Goal: Task Accomplishment & Management: Manage account settings

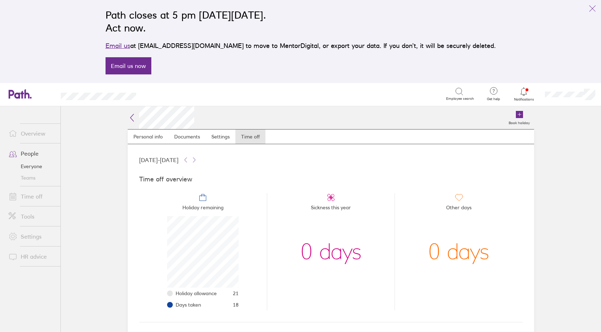
scroll to position [72, 72]
click at [30, 198] on link "Time off" at bounding box center [32, 196] width 58 height 14
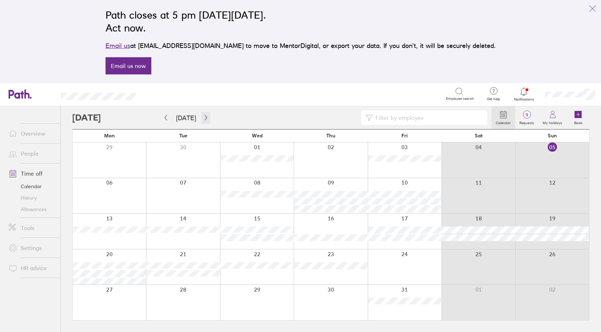
click at [203, 116] on icon "button" at bounding box center [205, 118] width 5 height 6
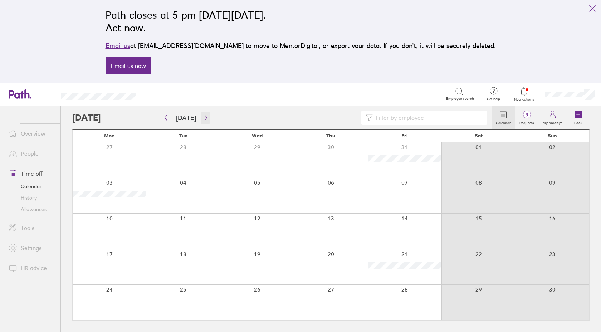
click at [203, 117] on icon "button" at bounding box center [205, 118] width 5 height 6
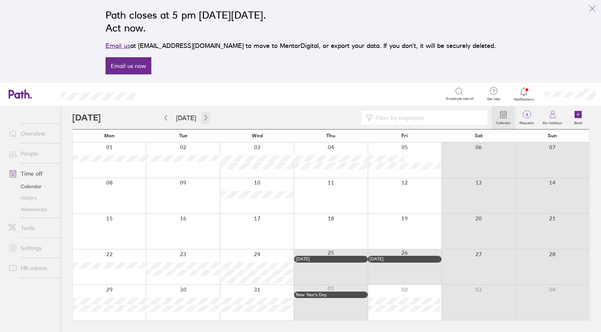
click at [203, 117] on icon "button" at bounding box center [205, 118] width 5 height 6
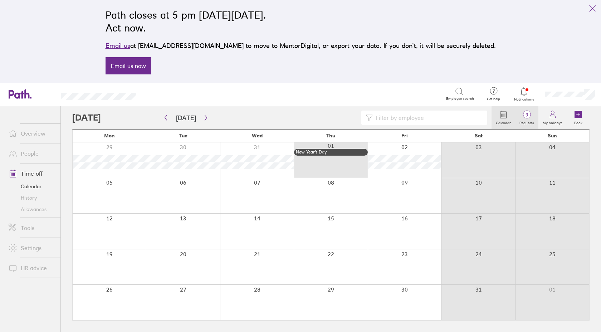
click at [524, 115] on span "9" at bounding box center [526, 115] width 23 height 6
